Goal: Check status: Check status

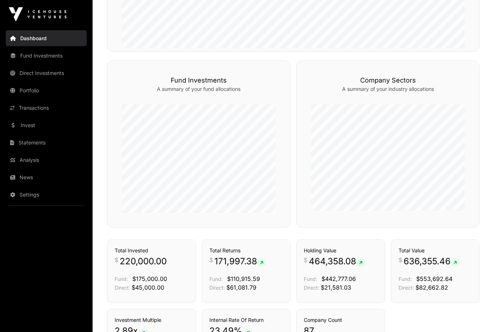
scroll to position [250, 0]
click at [253, 281] on div "Total Returns $ 171,997.38 Fund: $110,915.59 Direct: $61,081.79" at bounding box center [247, 268] width 74 height 45
click at [272, 230] on link "Transactions" at bounding box center [268, 226] width 30 height 7
click at [262, 265] on icon at bounding box center [261, 262] width 3 height 4
click at [279, 283] on p "Fund: $110,915.59" at bounding box center [247, 278] width 74 height 9
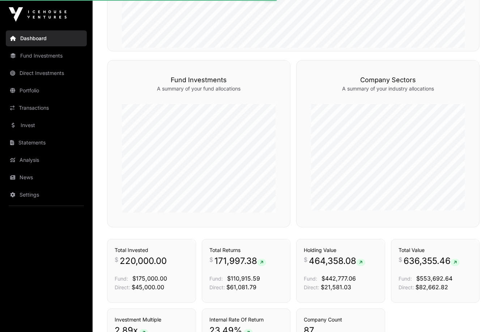
click at [276, 283] on p "Fund: $110,915.59" at bounding box center [247, 278] width 74 height 9
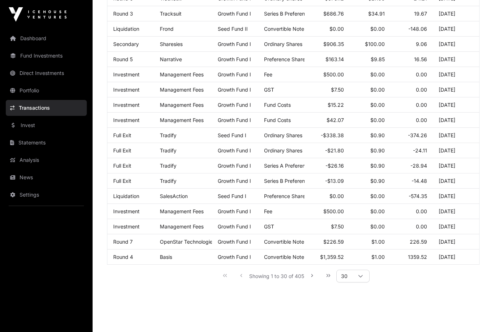
scroll to position [343, 0]
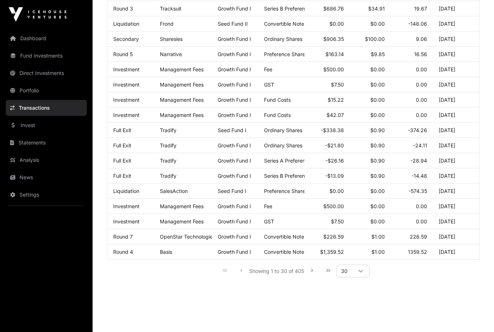
click at [333, 278] on button "Last Page" at bounding box center [328, 270] width 14 height 14
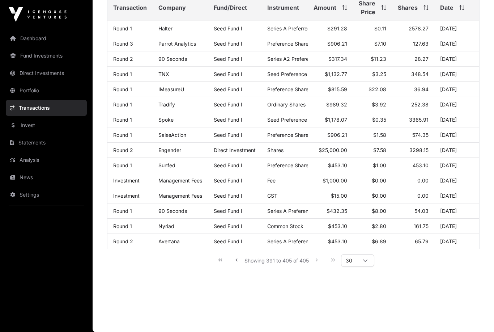
scroll to position [97, 0]
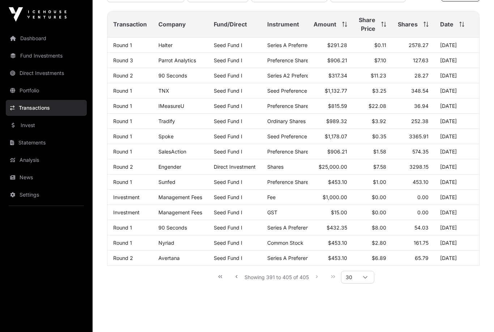
click at [37, 144] on link "Statements" at bounding box center [46, 143] width 81 height 16
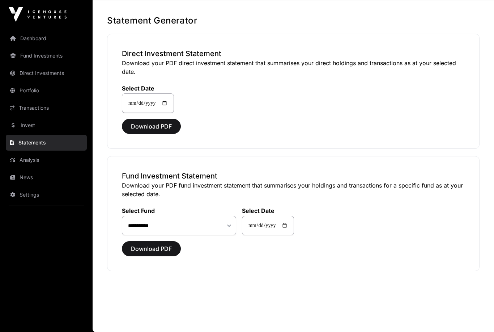
scroll to position [7, 0]
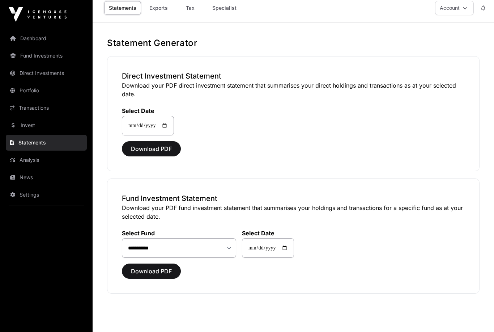
click at [46, 56] on link "Fund Investments" at bounding box center [46, 56] width 81 height 16
click at [54, 55] on link "Fund Investments" at bounding box center [46, 56] width 81 height 16
